Goal: Transaction & Acquisition: Subscribe to service/newsletter

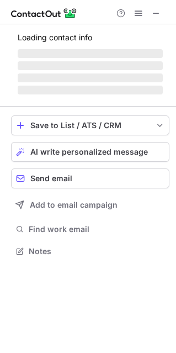
scroll to position [6, 6]
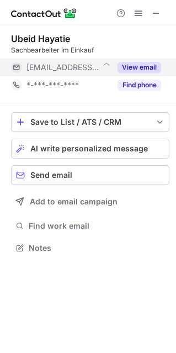
click at [155, 67] on button "View email" at bounding box center [140, 67] width 44 height 11
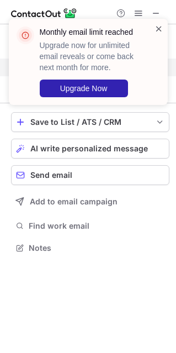
click at [158, 27] on span at bounding box center [159, 28] width 9 height 11
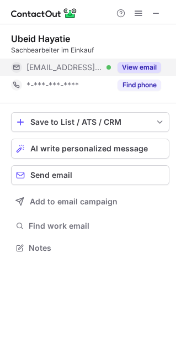
click at [155, 13] on div "Monthly email limit reached Upgrade now for unlimited email reveals or come bac…" at bounding box center [88, 66] width 177 height 117
click at [156, 11] on span at bounding box center [156, 13] width 9 height 9
